Goal: Find specific page/section: Find specific page/section

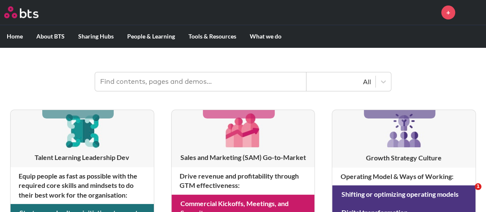
scroll to position [76, 0]
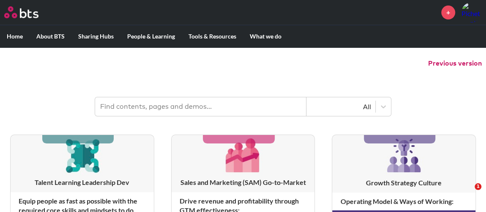
click at [141, 110] on input "text" at bounding box center [200, 106] width 211 height 19
type input "moment-based simulation"
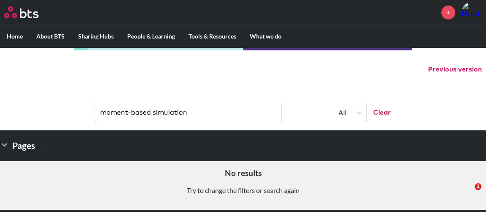
scroll to position [0, 0]
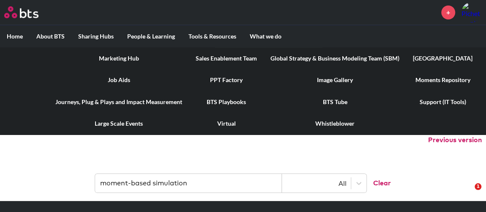
click at [223, 81] on link "PPT Factory" at bounding box center [226, 80] width 75 height 22
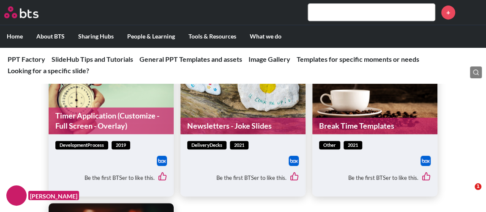
scroll to position [3302, 0]
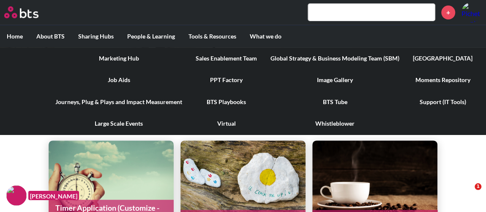
click at [424, 80] on link "Moments Repository" at bounding box center [442, 80] width 73 height 22
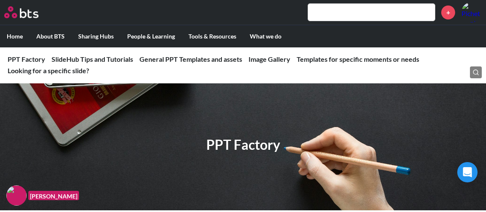
scroll to position [3302, 0]
